Goal: Information Seeking & Learning: Learn about a topic

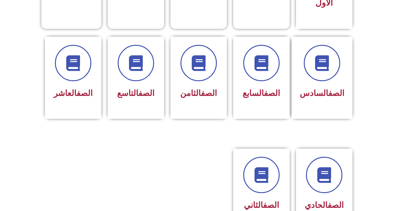
scroll to position [251, 0]
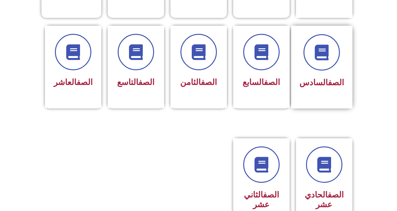
click at [303, 52] on div "الصف السادس" at bounding box center [321, 67] width 61 height 83
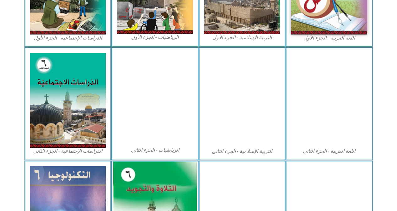
scroll to position [314, 0]
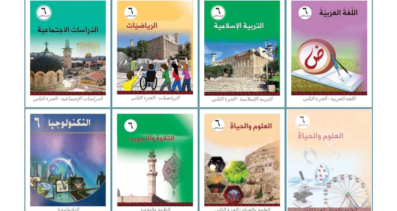
click at [322, 155] on img at bounding box center [328, 160] width 83 height 102
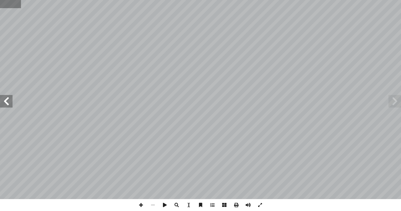
click at [8, 6] on input "text" at bounding box center [10, 4] width 21 height 8
type input "**"
click at [140, 205] on span at bounding box center [141, 205] width 12 height 12
click at [142, 205] on span at bounding box center [141, 205] width 12 height 12
click at [9, 100] on span at bounding box center [6, 101] width 13 height 13
